Goal: Information Seeking & Learning: Compare options

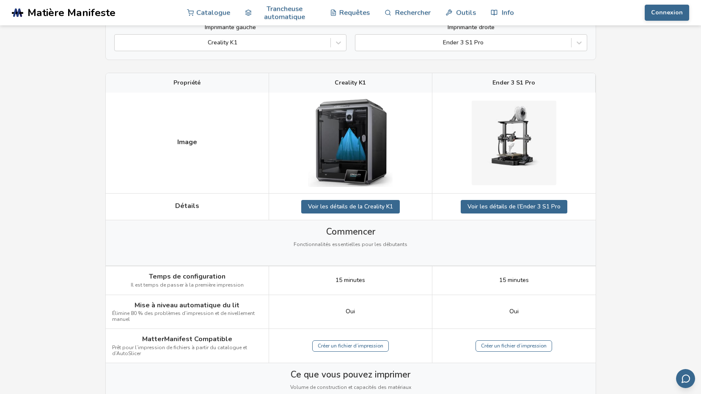
scroll to position [99, 0]
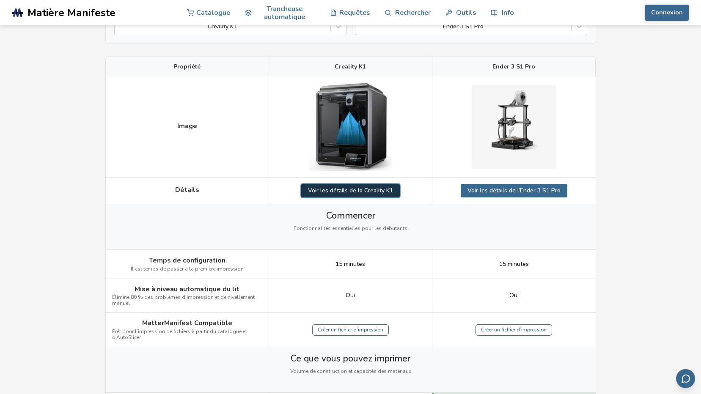
click at [363, 190] on font "Voir les détails de la Creality K1" at bounding box center [350, 191] width 85 height 8
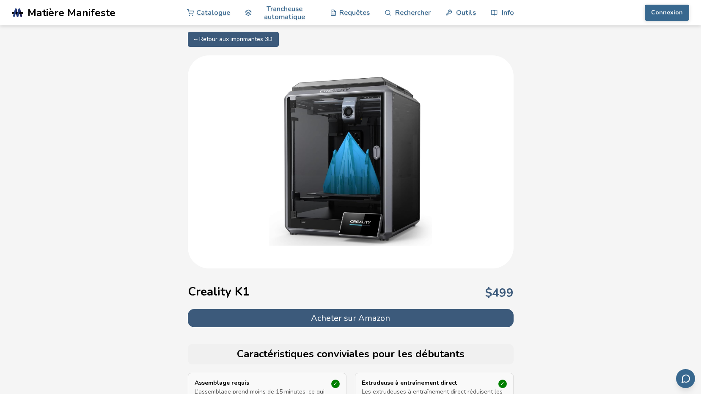
click at [223, 41] on link "← Retour aux imprimantes 3D" at bounding box center [233, 39] width 91 height 15
select select "**********"
